Goal: Information Seeking & Learning: Learn about a topic

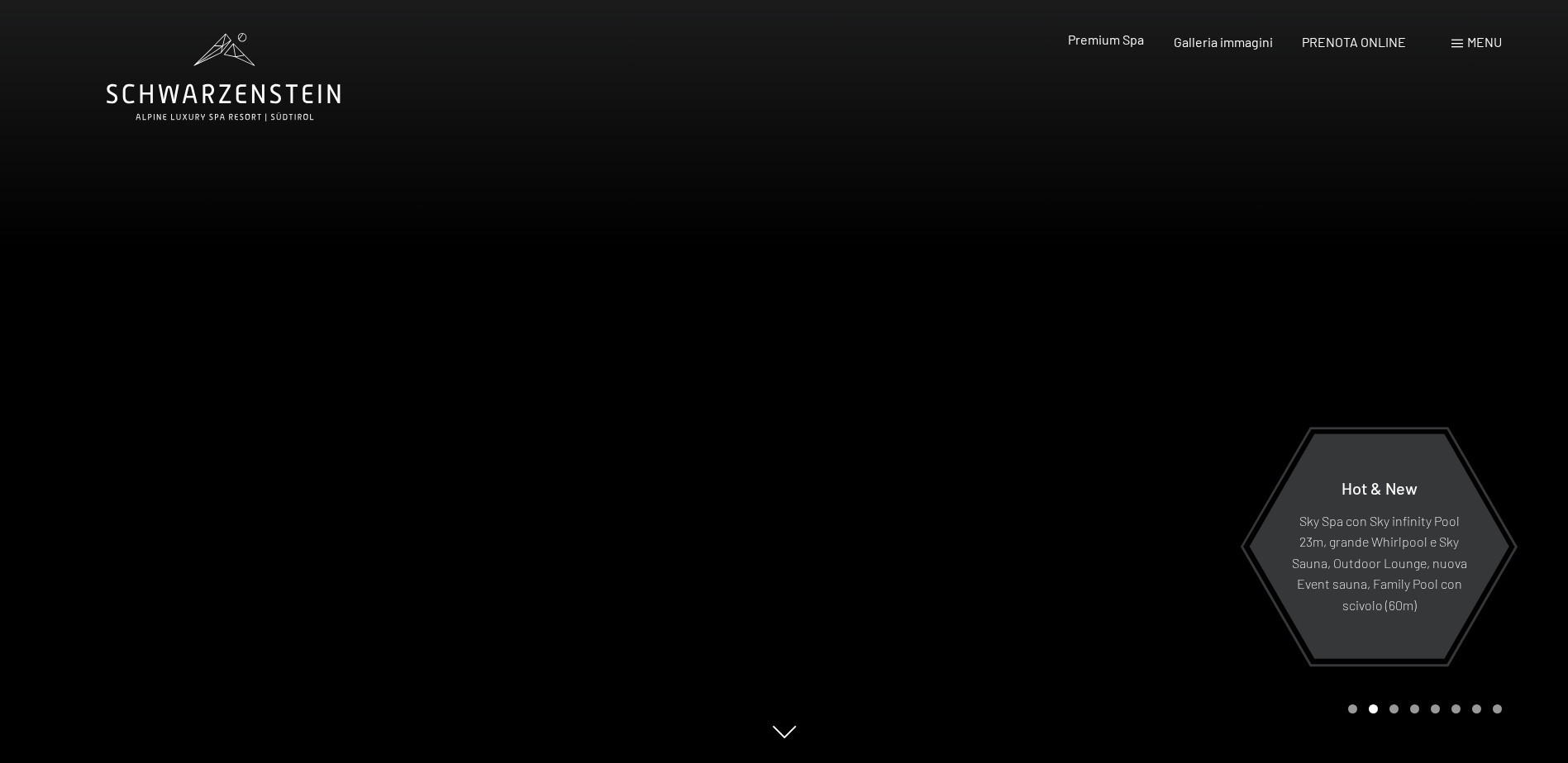
click at [1133, 47] on span "Premium Spa" at bounding box center [1106, 39] width 76 height 16
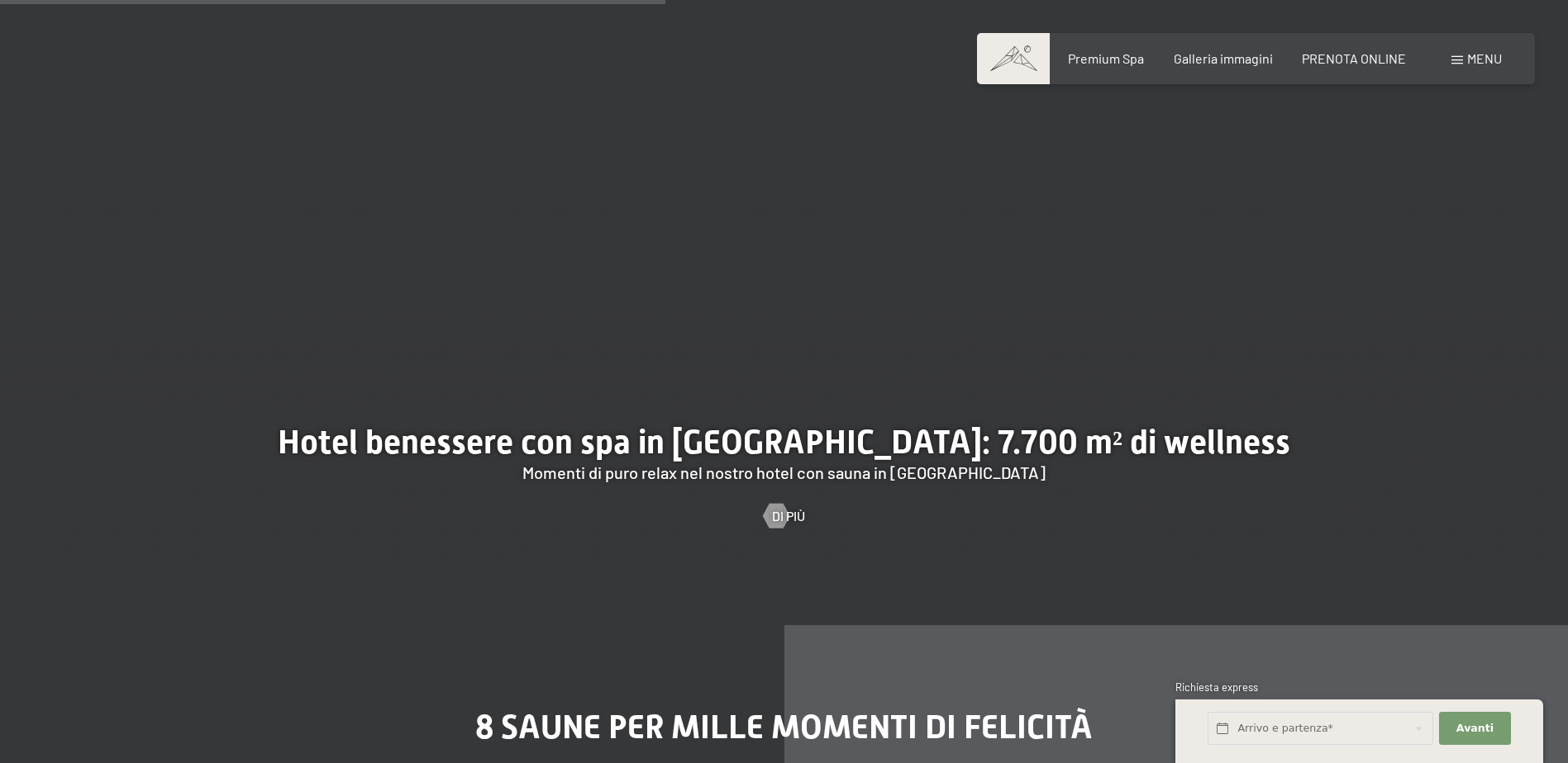
scroll to position [5369, 0]
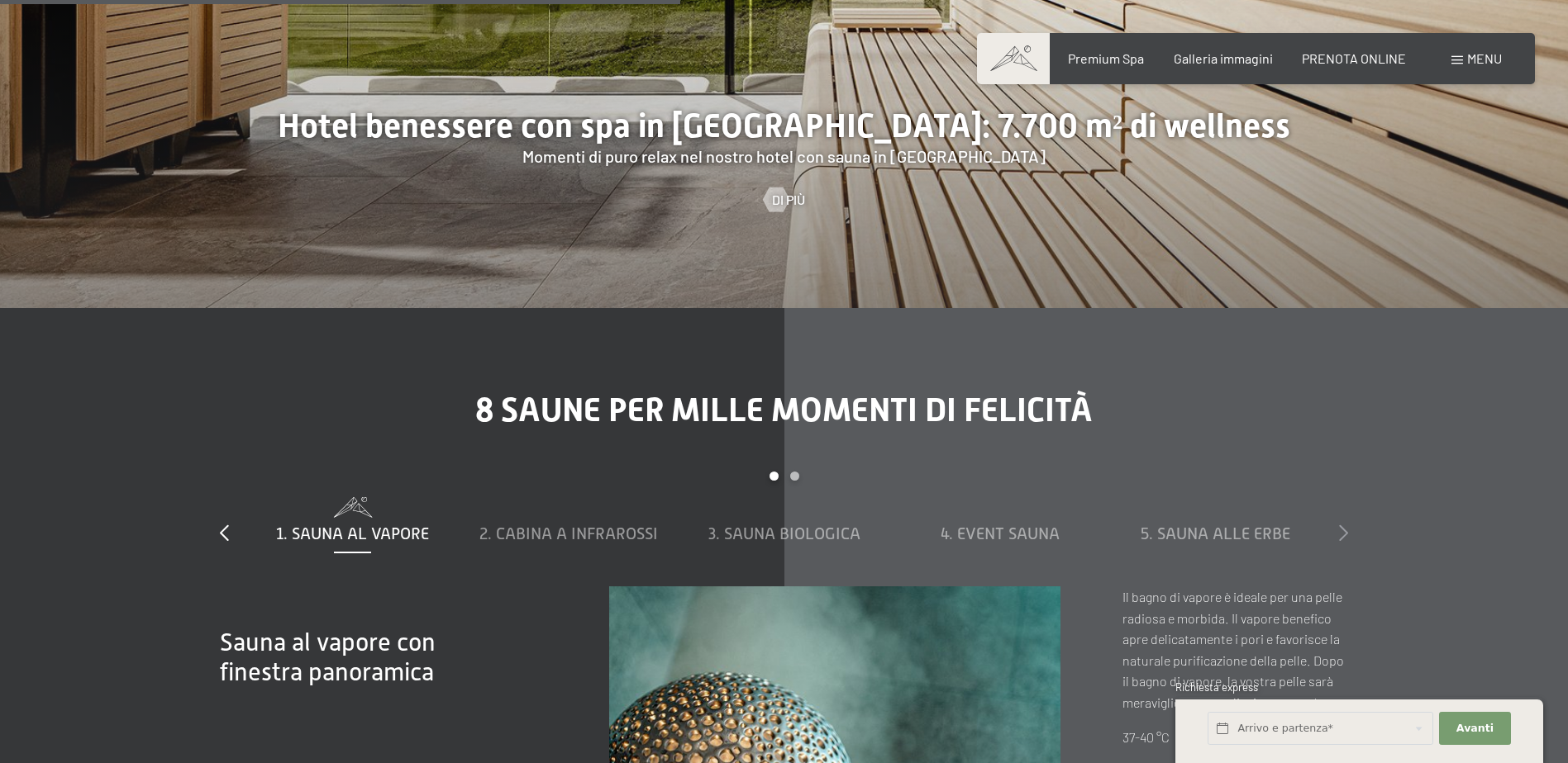
click at [1343, 524] on icon at bounding box center [1343, 532] width 9 height 17
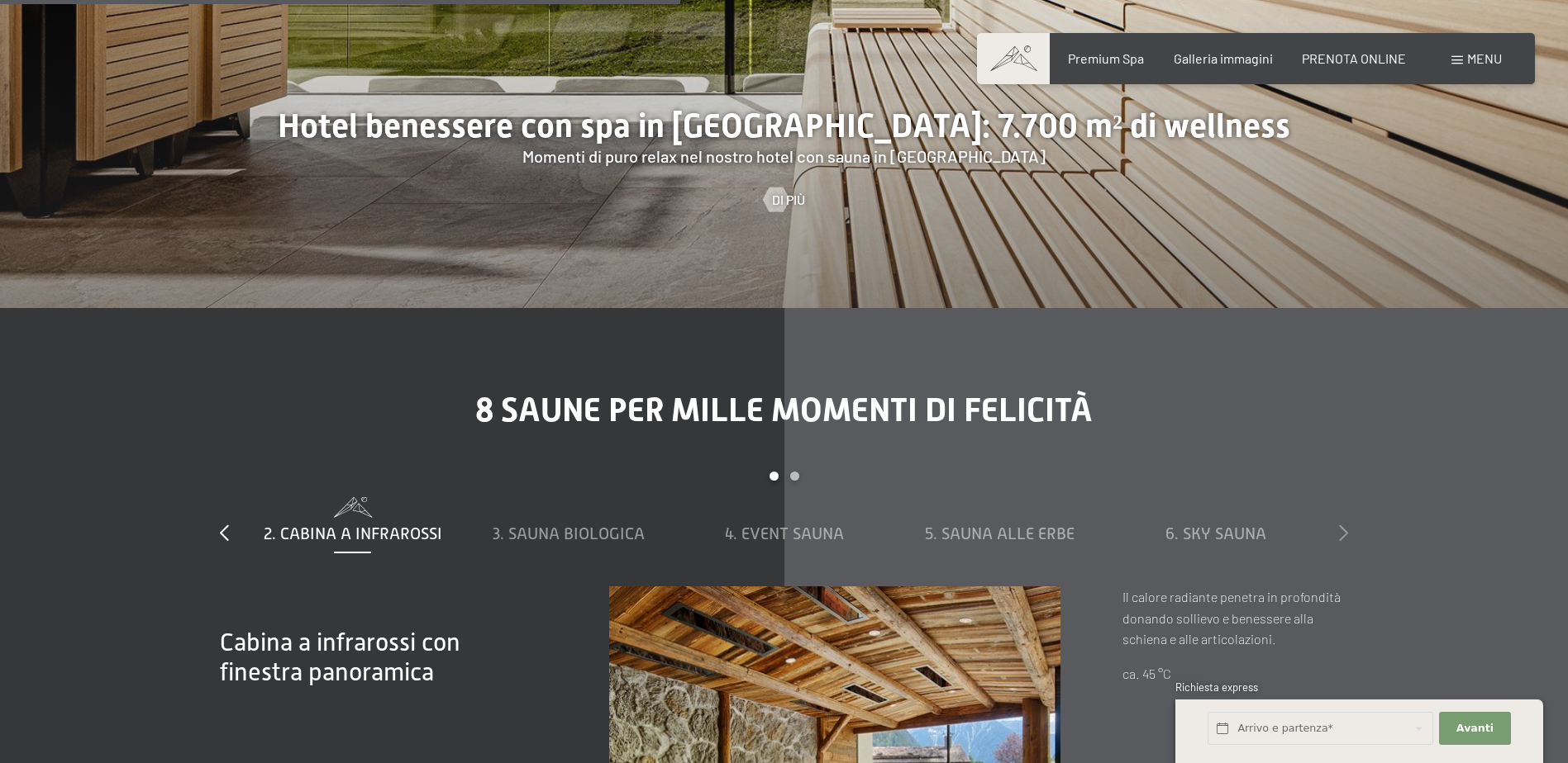
click at [1342, 524] on icon at bounding box center [1343, 532] width 9 height 17
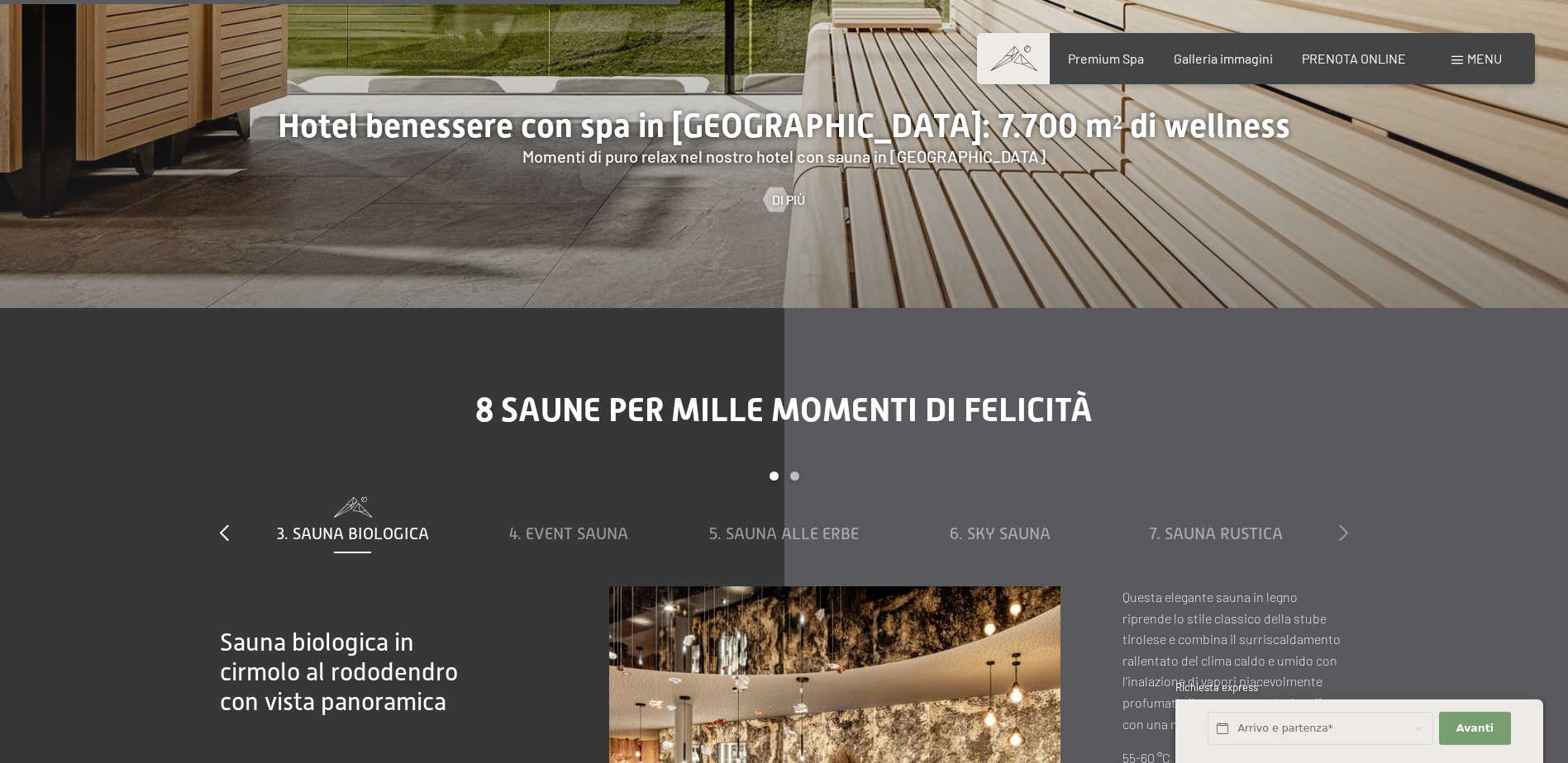
click at [1342, 524] on icon at bounding box center [1343, 532] width 9 height 17
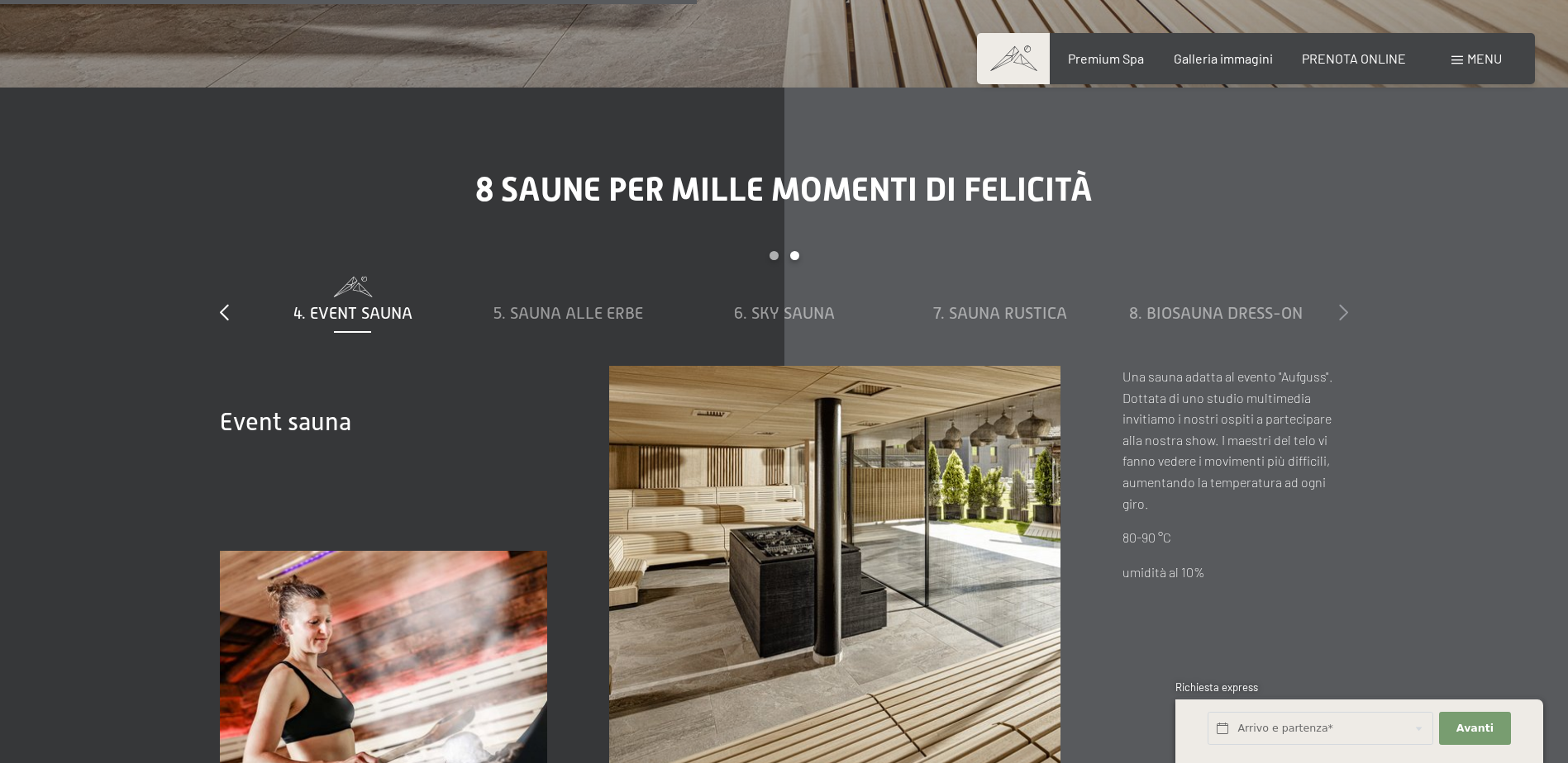
scroll to position [5699, 0]
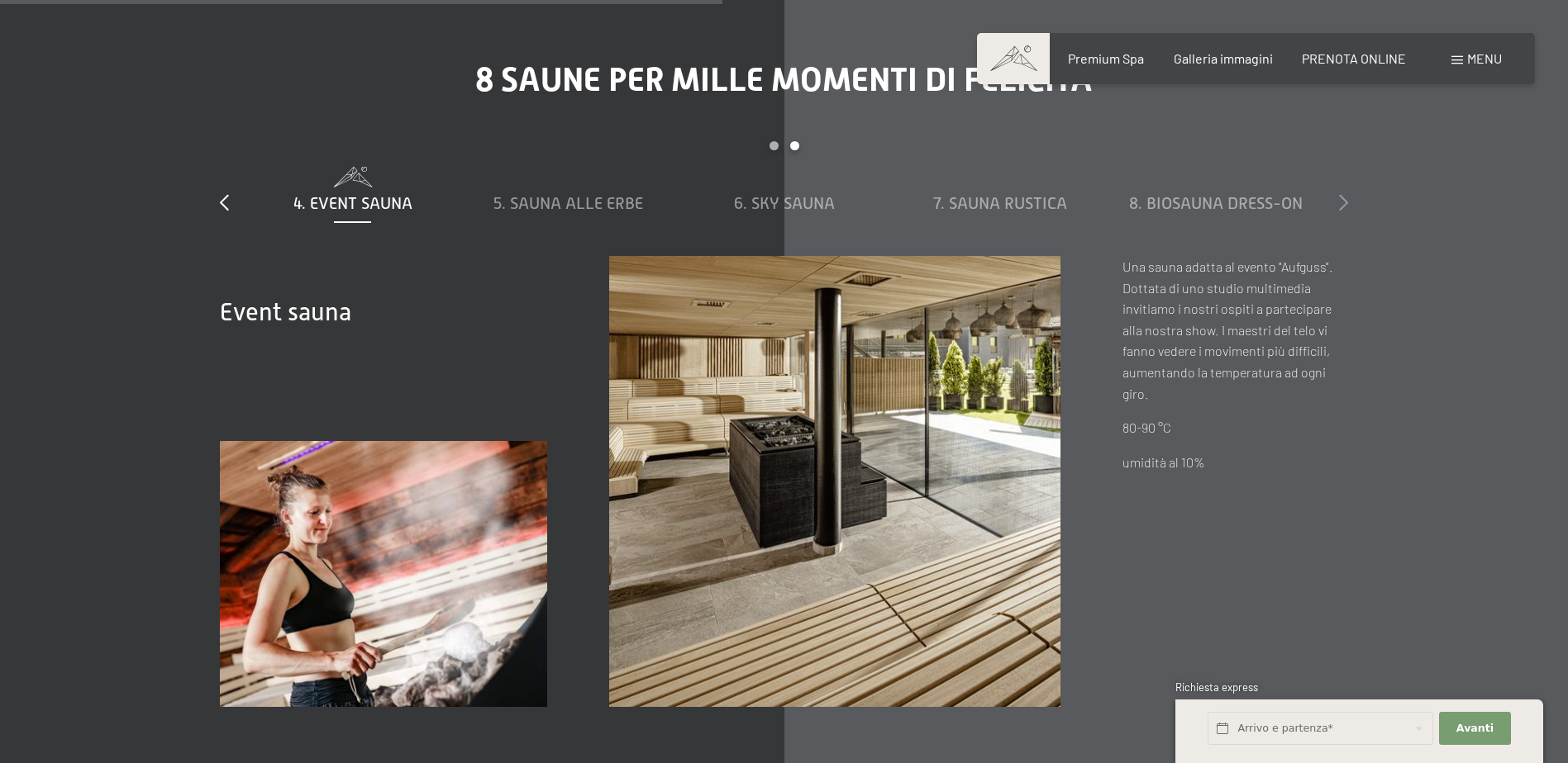
click at [1340, 194] on icon at bounding box center [1343, 202] width 9 height 17
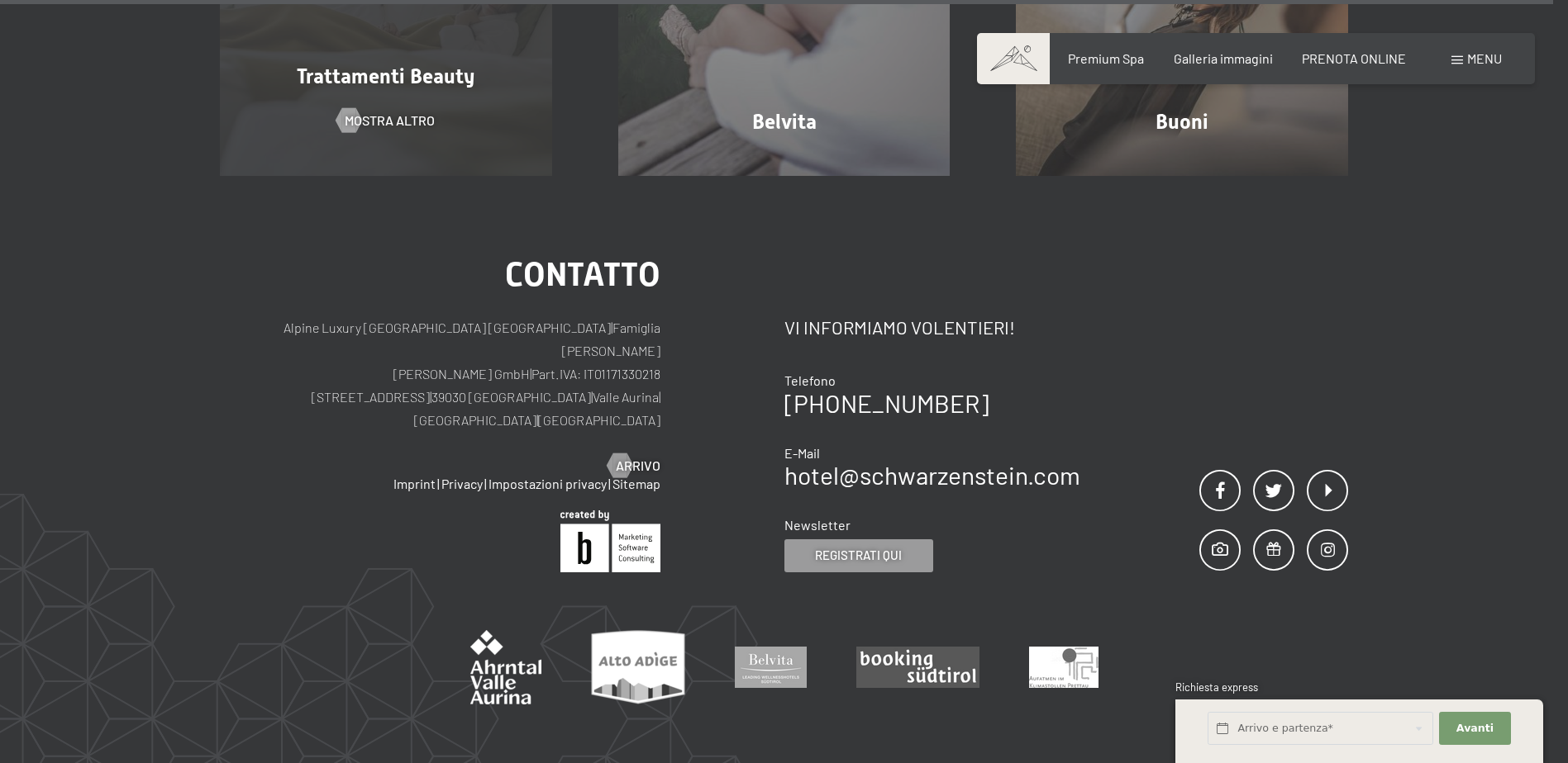
scroll to position [10496, 0]
